Goal: Information Seeking & Learning: Learn about a topic

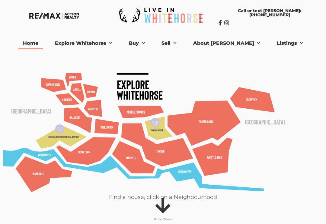
click at [150, 43] on link "Buy" at bounding box center [136, 43] width 25 height 12
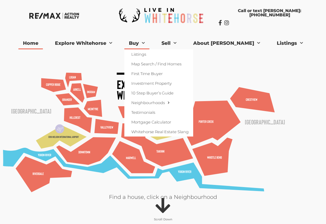
scroll to position [0, 0]
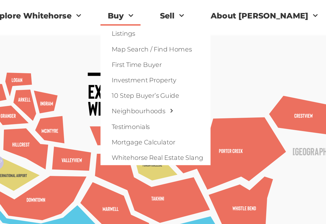
click at [124, 43] on link "Listings" at bounding box center [158, 48] width 69 height 10
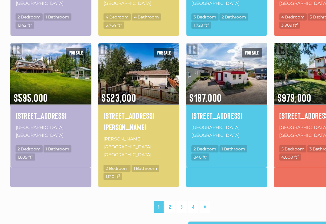
scroll to position [415, 0]
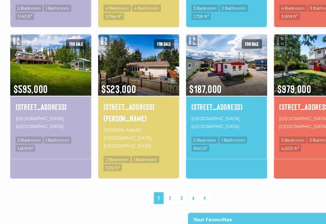
click at [148, 187] on link "2" at bounding box center [151, 192] width 9 height 11
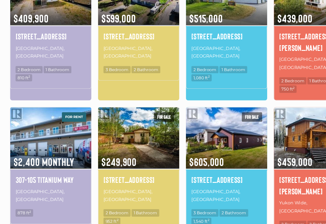
scroll to position [361, 0]
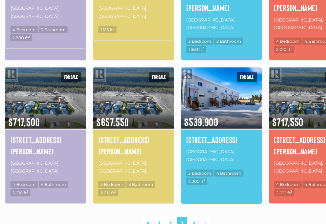
scroll to position [387, 0]
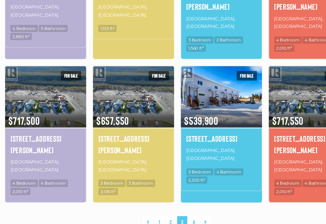
click at [173, 208] on link "4" at bounding box center [177, 213] width 9 height 11
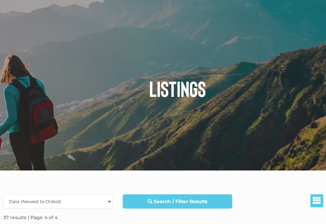
scroll to position [42, 0]
